Goal: Find specific page/section: Find specific page/section

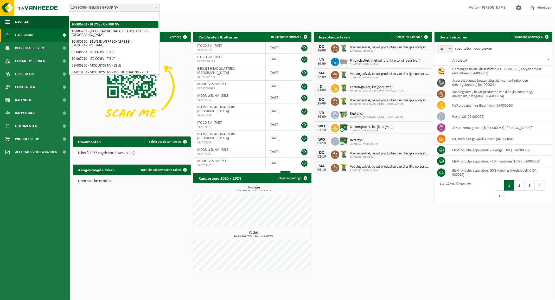
click at [158, 7] on span at bounding box center [156, 7] width 5 height 7
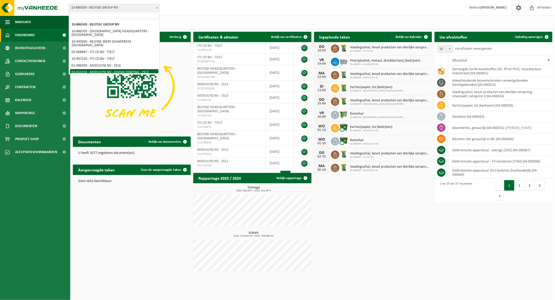
scroll to position [29, 0]
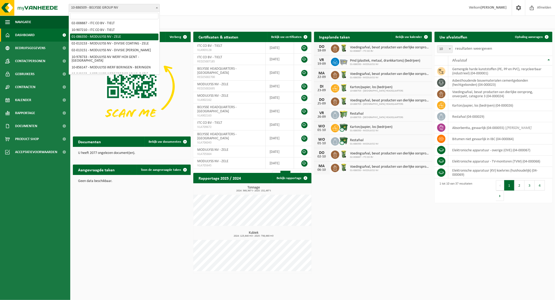
select select "667"
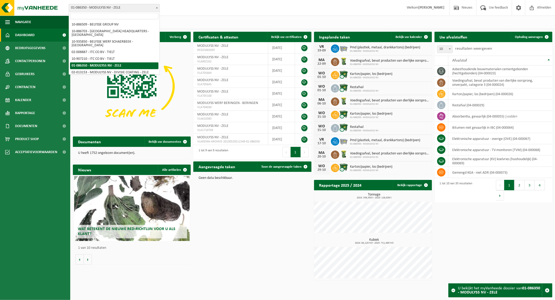
click at [155, 7] on span at bounding box center [156, 7] width 5 height 7
click at [42, 60] on span "Contactpersonen" at bounding box center [30, 61] width 30 height 13
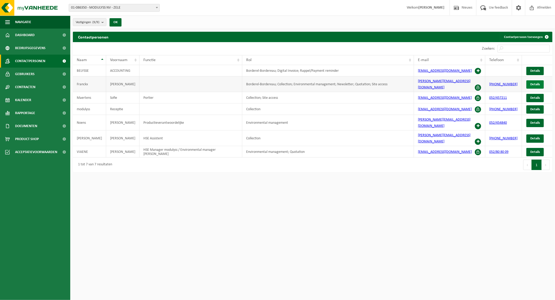
click at [536, 83] on span "Details" at bounding box center [535, 84] width 10 height 3
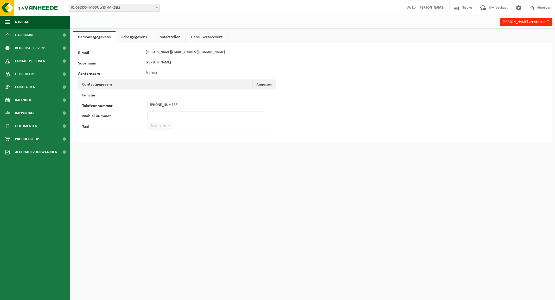
click at [172, 37] on link "Contactrollen" at bounding box center [168, 37] width 33 height 12
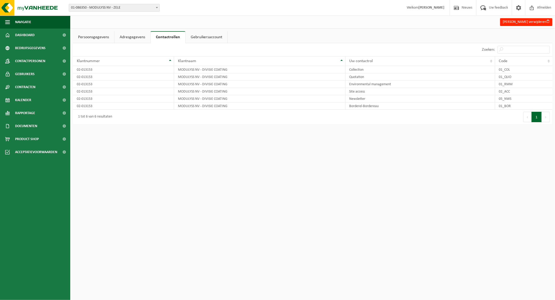
click at [201, 37] on link "Gebruikersaccount" at bounding box center [207, 37] width 42 height 12
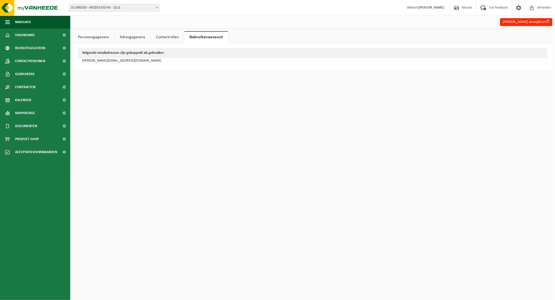
click at [154, 36] on link "Contactrollen" at bounding box center [167, 37] width 33 height 12
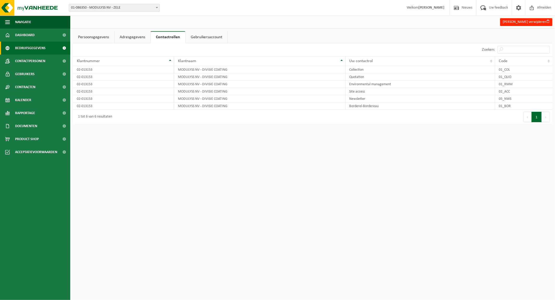
click at [31, 49] on span "Bedrijfsgegevens" at bounding box center [30, 48] width 30 height 13
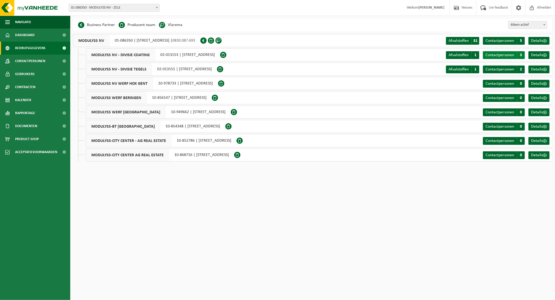
click at [521, 54] on span "3" at bounding box center [521, 55] width 8 height 8
click at [521, 39] on span "5" at bounding box center [521, 41] width 8 height 8
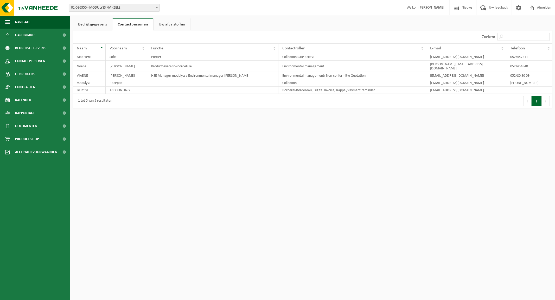
click at [85, 21] on link "Bedrijfsgegevens" at bounding box center [92, 24] width 39 height 12
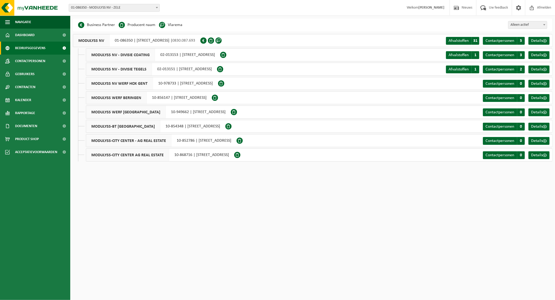
click at [165, 227] on html "Vestiging: 10-886509 - BELYSSE GROUP [GEOGRAPHIC_DATA] 10-886703 - [GEOGRAPHIC_…" at bounding box center [277, 150] width 555 height 300
